Goal: Information Seeking & Learning: Learn about a topic

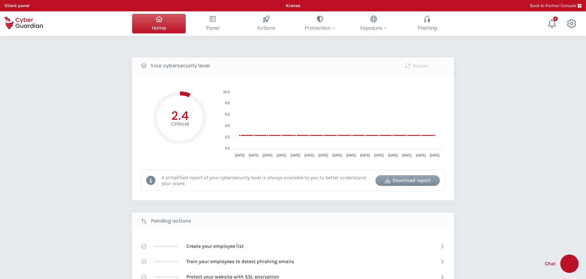
select select "English"
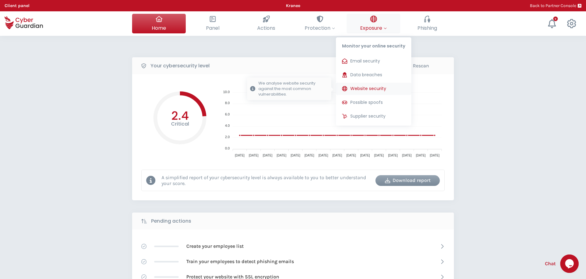
click at [364, 87] on span "Website security" at bounding box center [368, 88] width 36 height 6
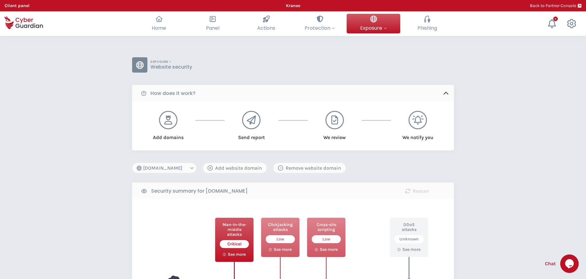
click at [153, 168] on select "[DOMAIN_NAME] [DOMAIN_NAME] [DOMAIN_NAME] [DOMAIN_NAME] [DOMAIN_NAME] [DOMAIN_N…" at bounding box center [164, 168] width 64 height 11
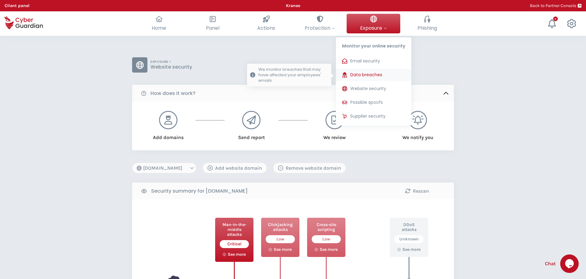
click at [358, 76] on span "Data breaches" at bounding box center [366, 75] width 32 height 6
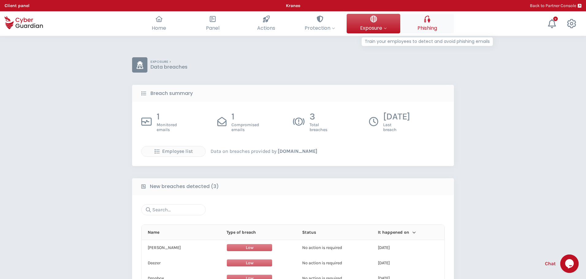
click at [427, 26] on span "Phishing" at bounding box center [427, 28] width 20 height 8
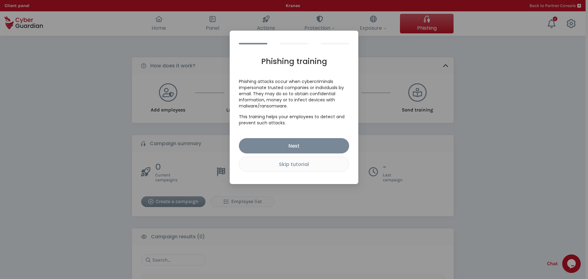
click at [301, 12] on div "Phishing training Phishing attacks occur when cybercriminals impersonate truste…" at bounding box center [294, 139] width 588 height 279
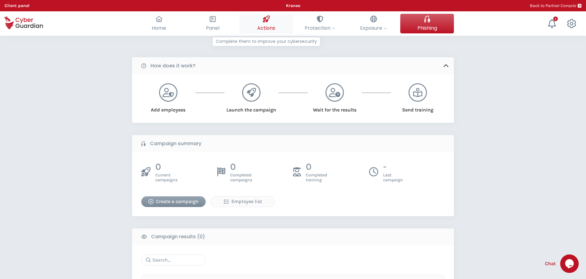
click at [265, 21] on icon at bounding box center [266, 19] width 7 height 7
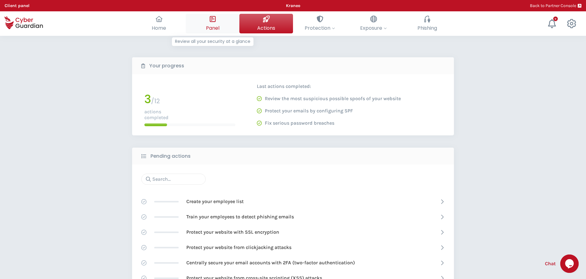
click at [213, 21] on icon at bounding box center [212, 19] width 7 height 7
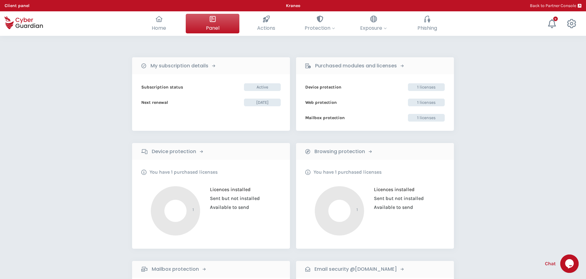
scroll to position [153, 0]
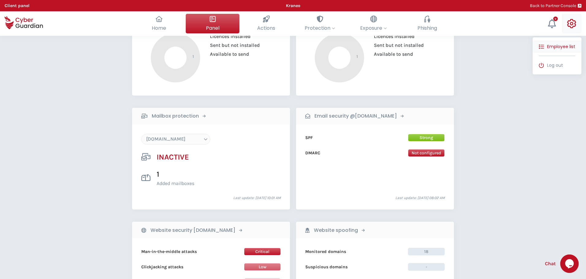
click at [553, 46] on span "Employee list" at bounding box center [561, 46] width 28 height 6
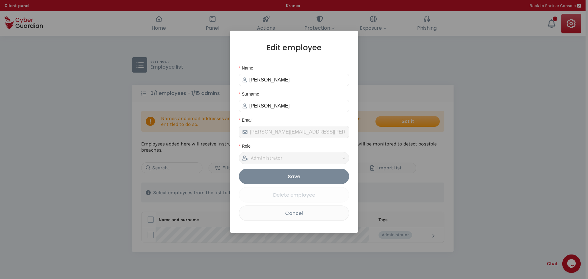
click at [290, 214] on div "Cancel" at bounding box center [294, 214] width 100 height 8
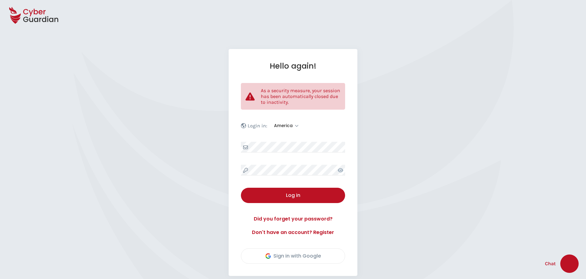
select select "America"
select select "English"
select select "America"
select select "English"
